Goal: Task Accomplishment & Management: Use online tool/utility

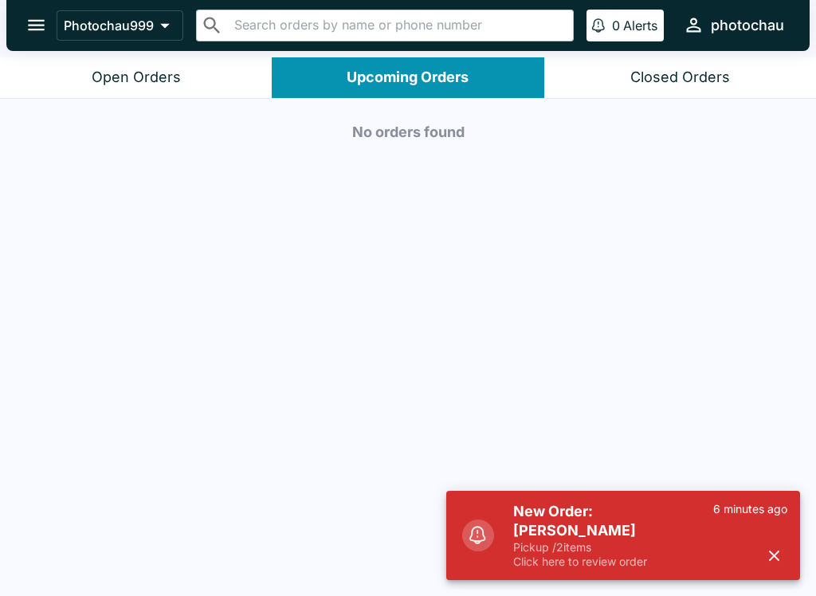
click at [119, 77] on div "Open Orders" at bounding box center [136, 78] width 89 height 18
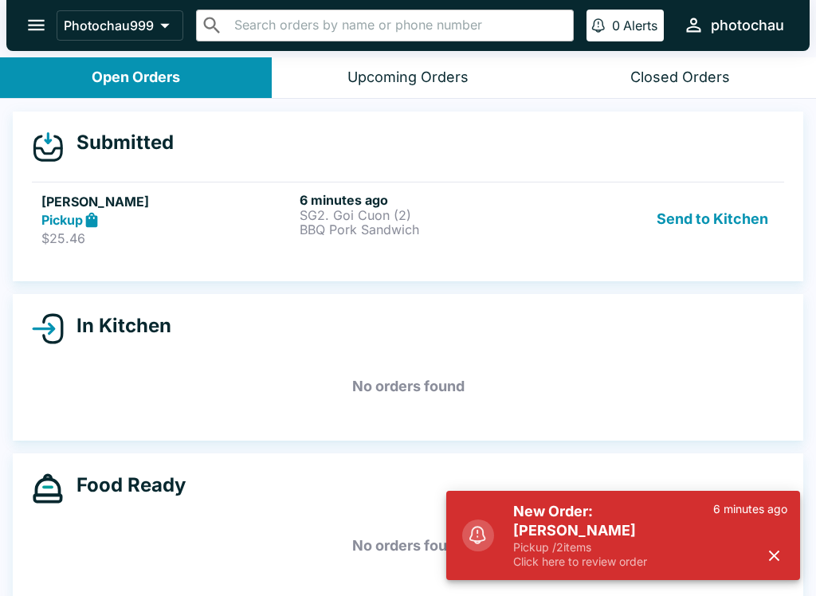
click at [702, 214] on button "Send to Kitchen" at bounding box center [712, 219] width 124 height 55
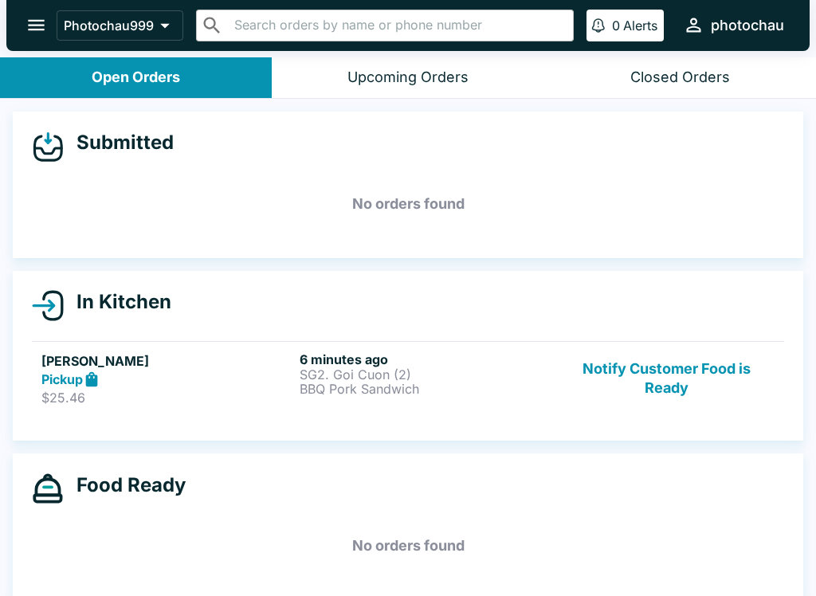
click at [378, 82] on div "Upcoming Orders" at bounding box center [407, 78] width 121 height 18
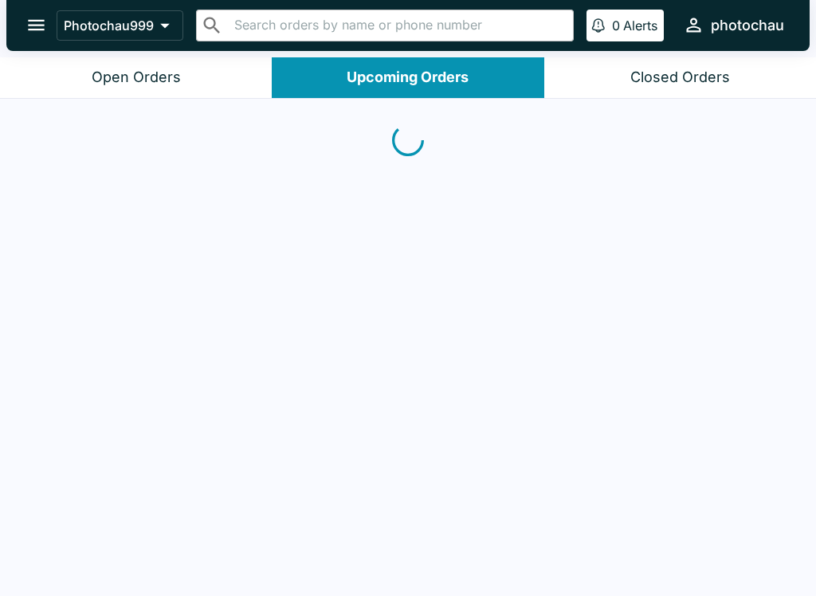
click at [213, 89] on button "Open Orders" at bounding box center [136, 77] width 272 height 41
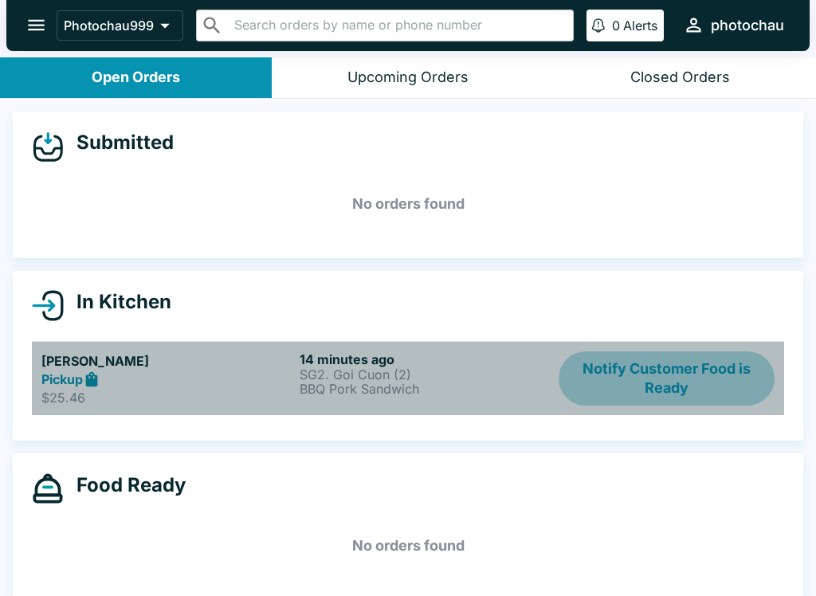
click at [648, 377] on button "Notify Customer Food is Ready" at bounding box center [666, 378] width 216 height 55
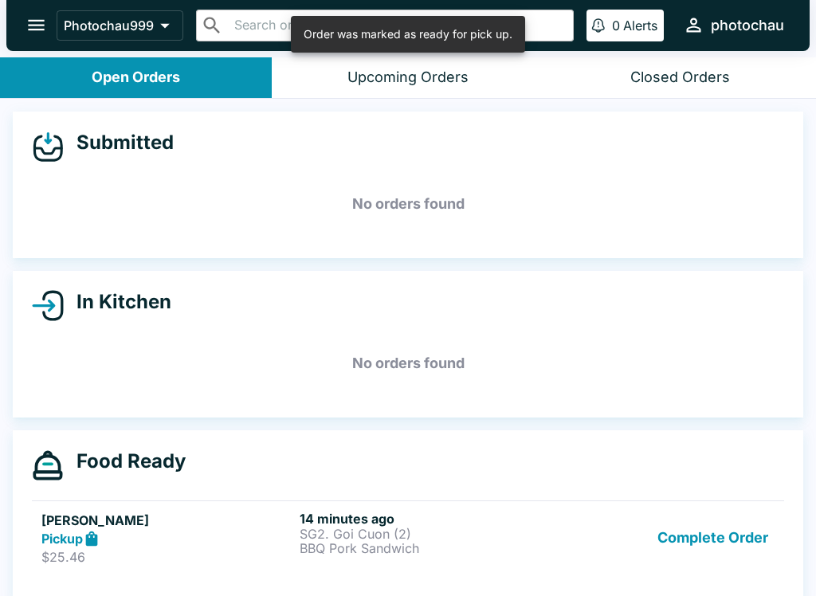
click at [685, 529] on button "Complete Order" at bounding box center [712, 538] width 123 height 55
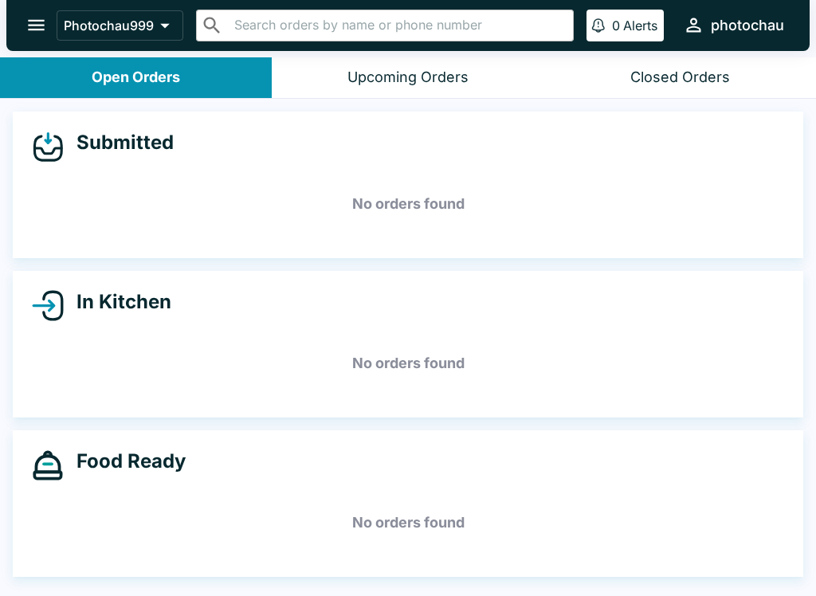
click at [380, 79] on div "Upcoming Orders" at bounding box center [407, 78] width 121 height 18
click at [159, 77] on div "Open Orders" at bounding box center [136, 78] width 88 height 18
click at [389, 113] on div "Submitted No orders found" at bounding box center [408, 185] width 790 height 147
click at [310, 81] on button "Upcoming Orders" at bounding box center [408, 77] width 272 height 41
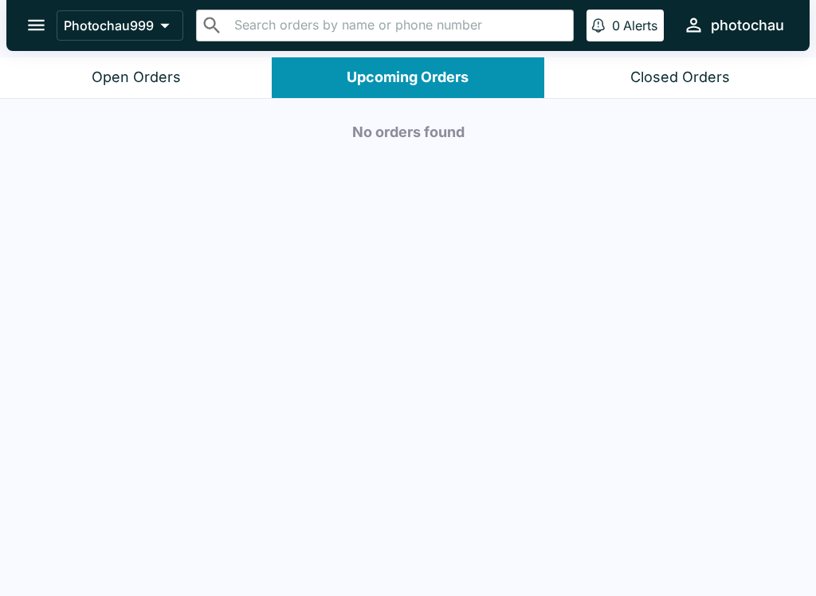
click at [130, 65] on button "Open Orders" at bounding box center [136, 77] width 272 height 41
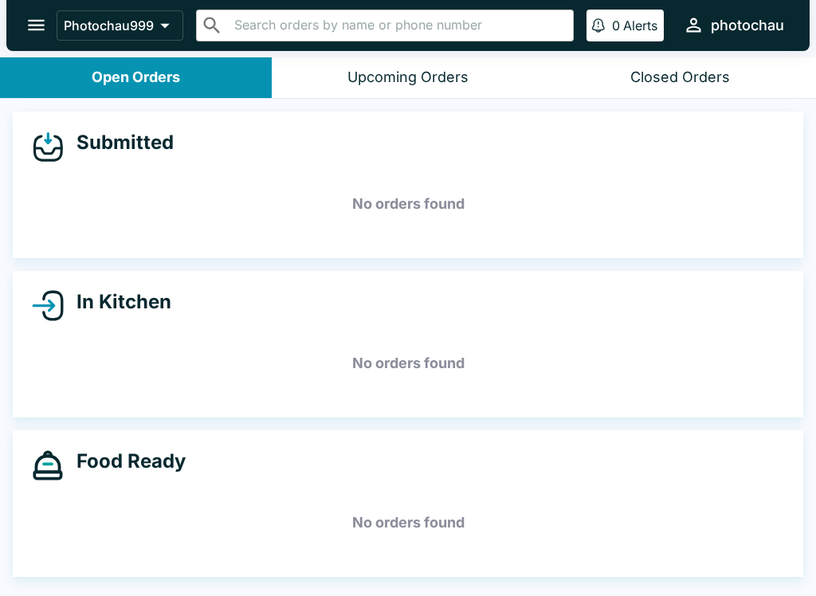
click at [350, 74] on div "Upcoming Orders" at bounding box center [407, 78] width 121 height 18
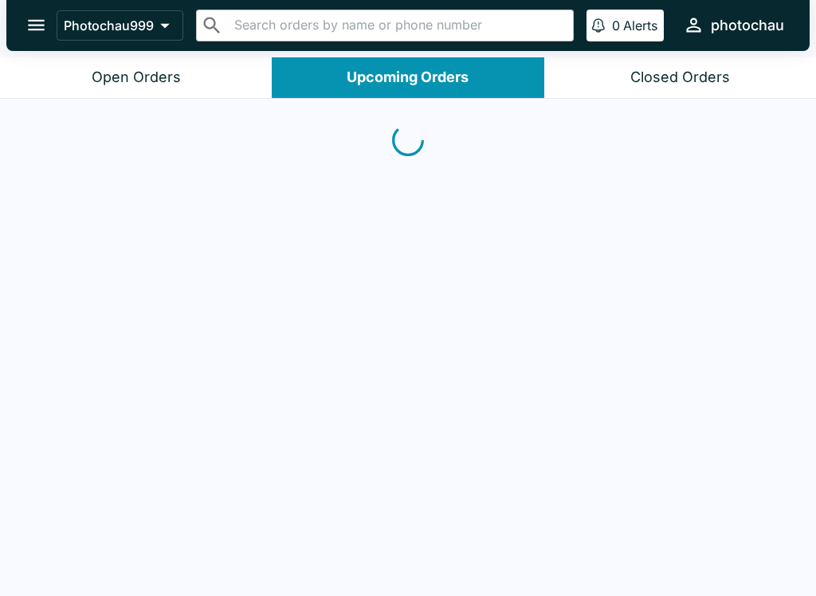
click at [147, 69] on div "Open Orders" at bounding box center [136, 78] width 89 height 18
